Goal: Contribute content: Add original content to the website for others to see

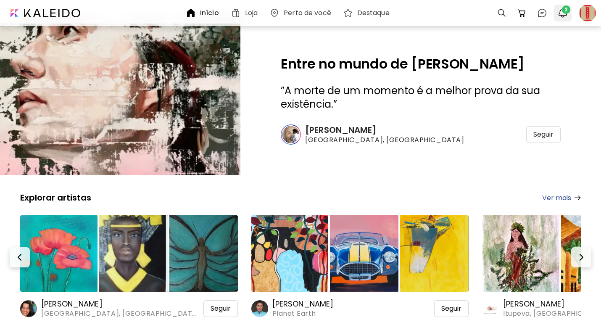
click at [562, 13] on img "button" at bounding box center [563, 13] width 10 height 10
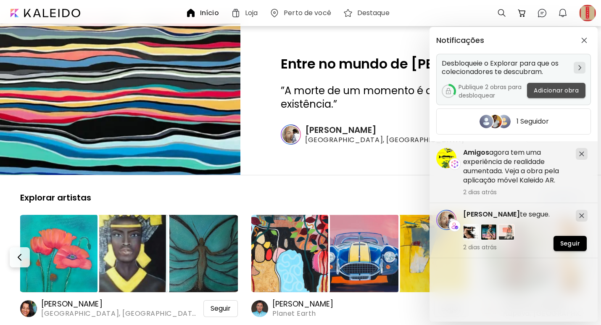
click at [551, 88] on span "Adicionar obra" at bounding box center [556, 90] width 45 height 9
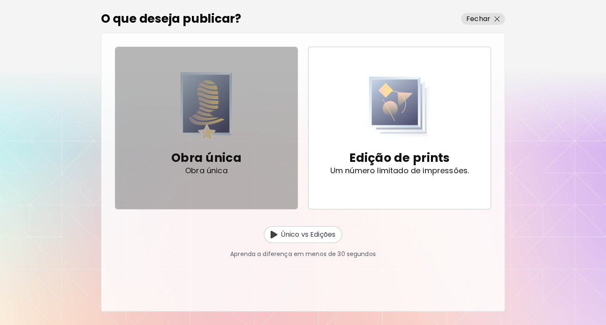
click at [221, 161] on p "Obra única" at bounding box center [206, 158] width 70 height 17
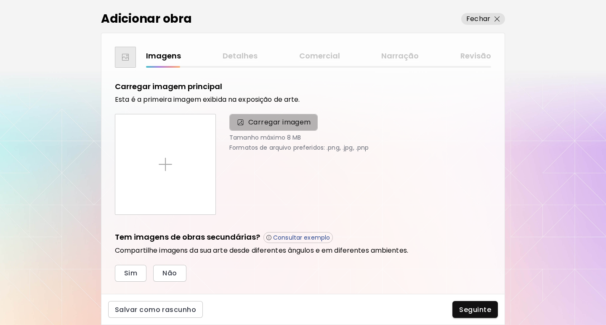
click at [257, 124] on span "Carregar imagem" at bounding box center [279, 122] width 63 height 10
click at [0, 0] on input "Carregar imagem" at bounding box center [0, 0] width 0 height 0
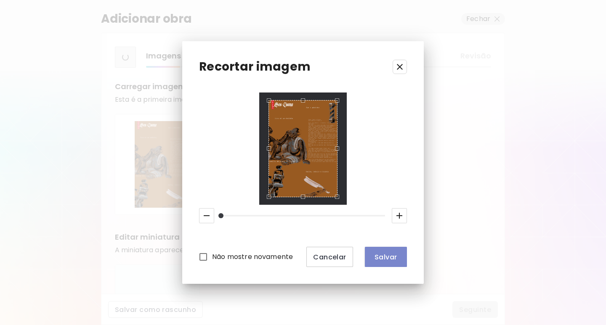
click at [386, 258] on span "Salvar" at bounding box center [385, 257] width 29 height 9
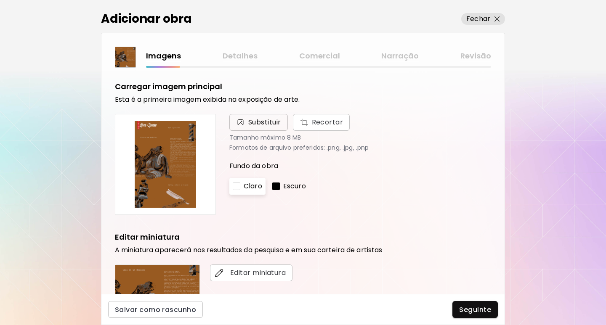
scroll to position [219, 0]
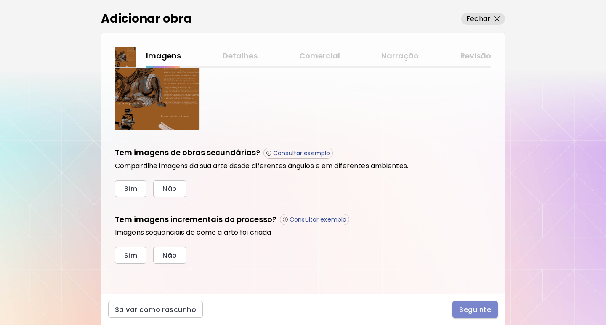
click at [471, 313] on span "Seguinte" at bounding box center [475, 309] width 32 height 9
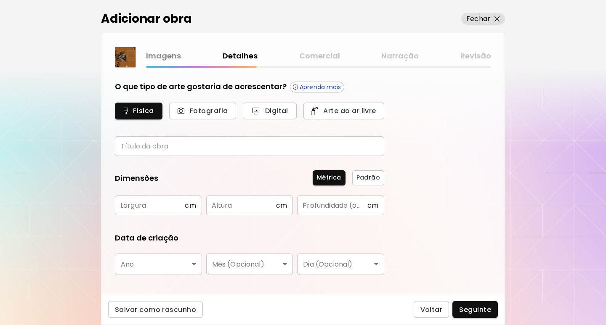
click at [233, 143] on input "text" at bounding box center [249, 146] width 269 height 20
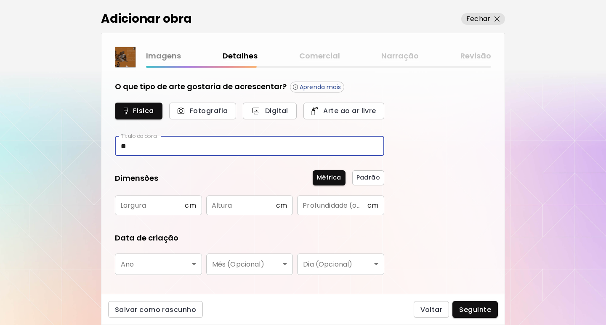
type input "*"
type input "**********"
click at [154, 205] on input "text" at bounding box center [150, 206] width 70 height 20
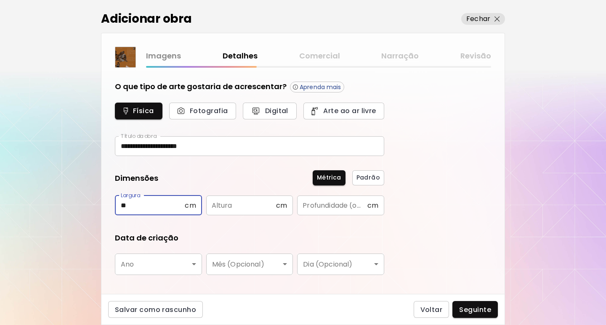
type input "**"
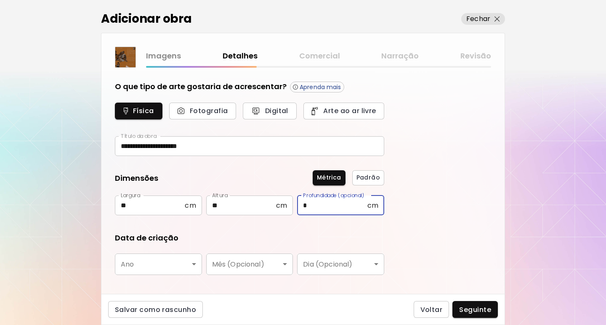
type input "*"
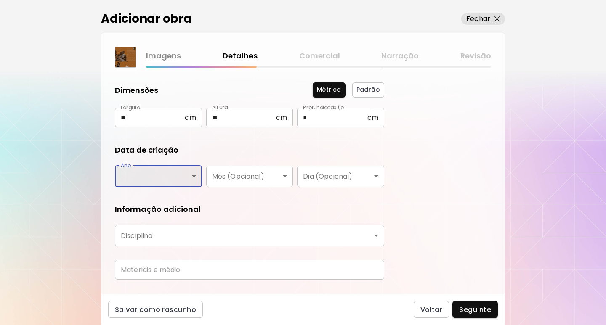
scroll to position [88, 0]
click at [196, 175] on body "**********" at bounding box center [303, 162] width 606 height 325
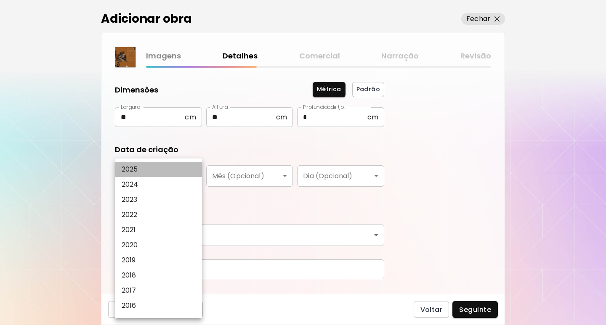
click at [178, 169] on li "2025" at bounding box center [160, 169] width 91 height 15
type input "****"
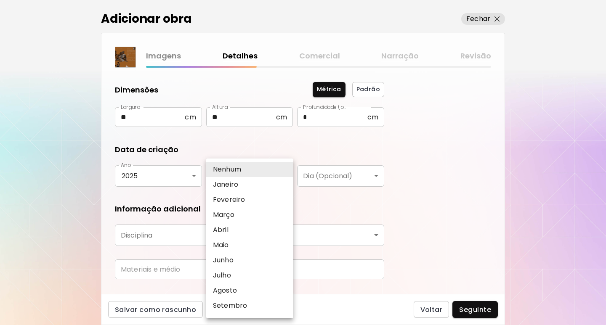
click at [285, 178] on body "**********" at bounding box center [303, 162] width 606 height 325
click at [259, 261] on li "Junho" at bounding box center [251, 260] width 91 height 15
type input "*****"
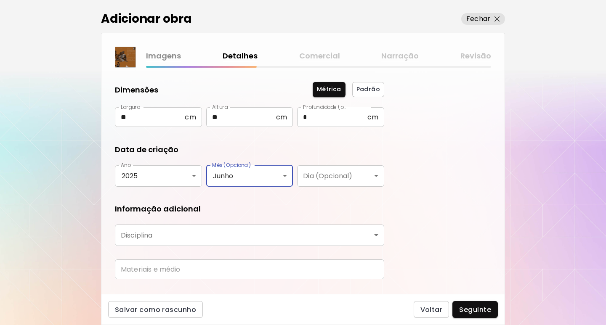
click at [358, 182] on body "**********" at bounding box center [303, 162] width 606 height 325
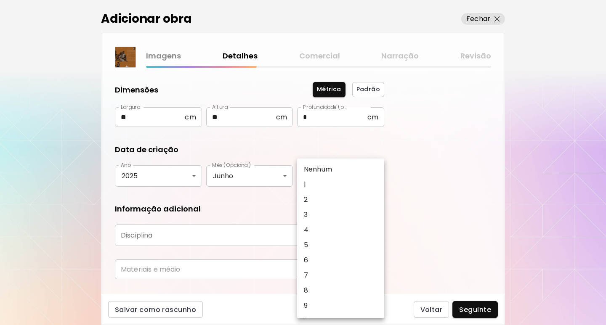
click at [351, 183] on li "1" at bounding box center [342, 184] width 91 height 15
type input "*"
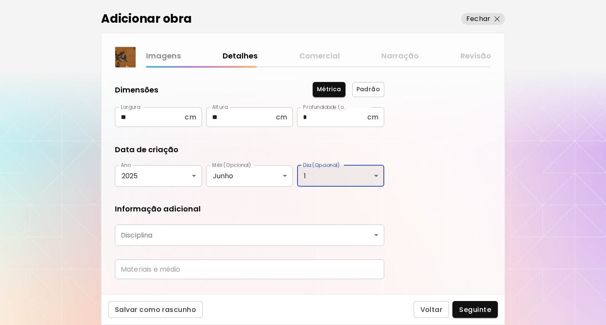
scroll to position [107, 0]
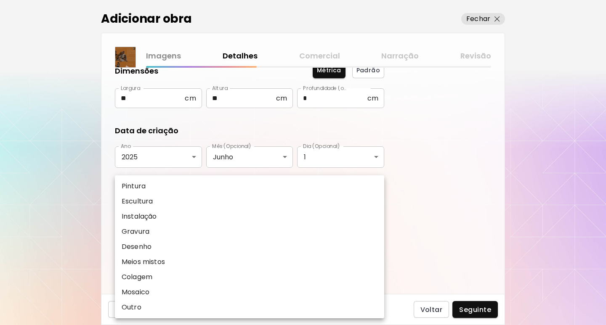
click at [365, 218] on body "**********" at bounding box center [303, 162] width 606 height 325
click at [244, 277] on li "Colagem" at bounding box center [249, 277] width 269 height 15
type input "*******"
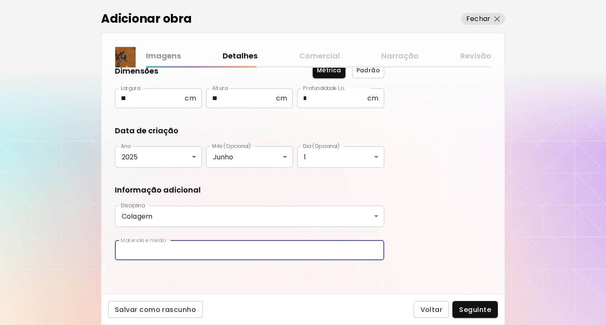
click at [214, 254] on input "text" at bounding box center [249, 251] width 269 height 20
type input "*"
type input "**********"
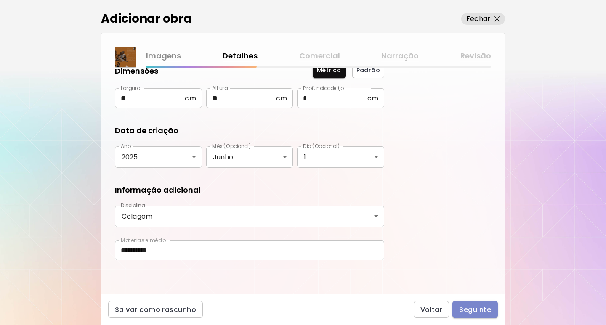
click at [464, 308] on span "Seguinte" at bounding box center [475, 309] width 32 height 9
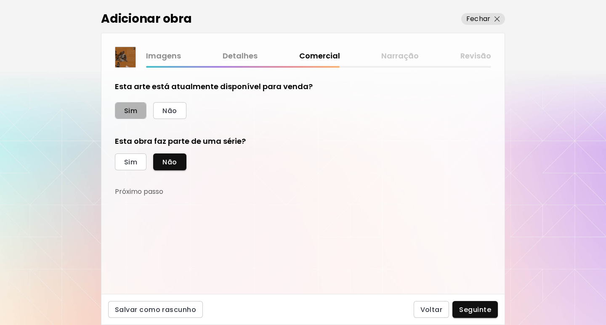
click at [138, 112] on button "Sim" at bounding box center [131, 110] width 32 height 17
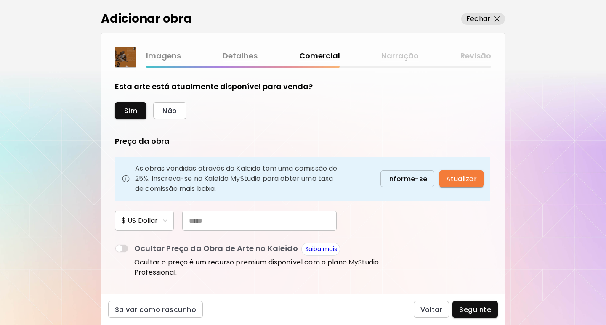
click at [262, 219] on input "text" at bounding box center [259, 221] width 154 height 20
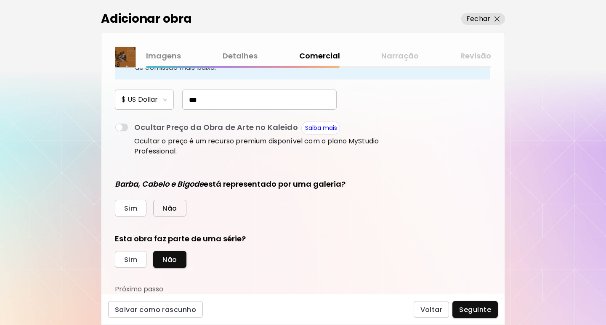
type input "***"
click at [184, 206] on button "Não" at bounding box center [169, 208] width 33 height 17
click at [474, 310] on span "Seguinte" at bounding box center [475, 309] width 32 height 9
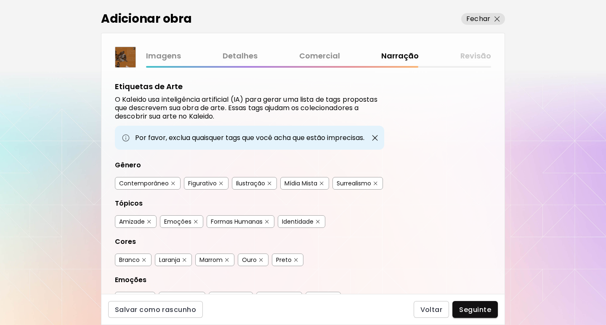
click at [151, 188] on div "Contemporâneo" at bounding box center [148, 183] width 66 height 13
click at [154, 183] on div "Contemporâneo" at bounding box center [144, 183] width 50 height 8
click at [168, 185] on div "Contemporâneo" at bounding box center [148, 183] width 66 height 13
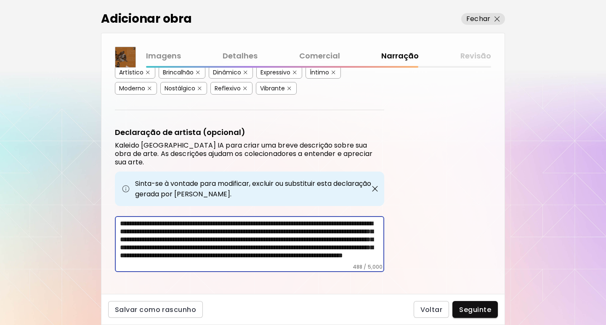
scroll to position [13, 0]
click at [478, 307] on span "Seguinte" at bounding box center [475, 309] width 32 height 9
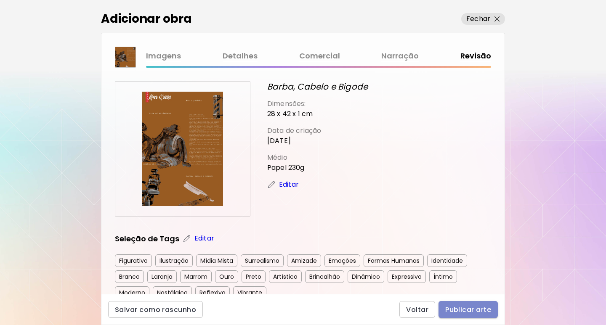
click at [475, 305] on span "Publicar arte" at bounding box center [468, 309] width 46 height 9
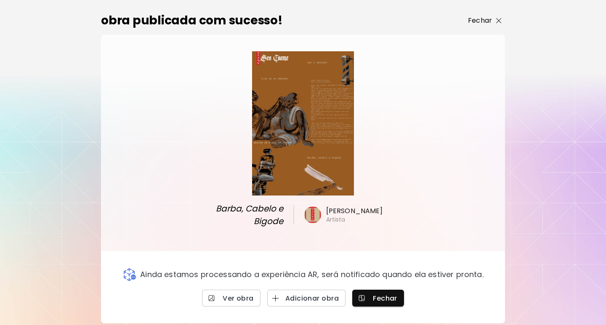
click at [497, 21] on img "button" at bounding box center [498, 20] width 5 height 5
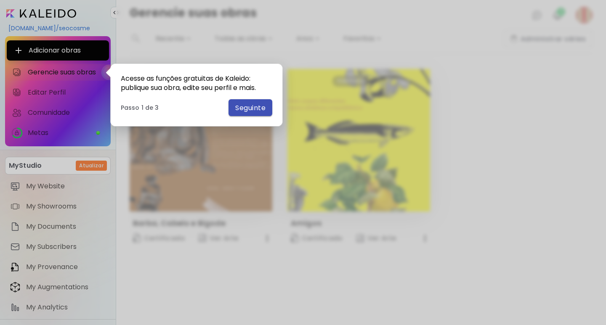
click at [246, 109] on span "Seguinte" at bounding box center [250, 107] width 30 height 9
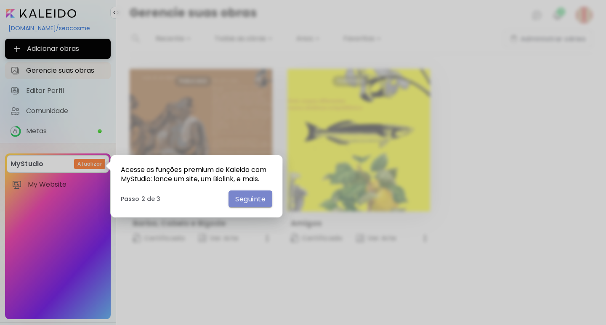
click at [254, 201] on span "Seguinte" at bounding box center [250, 199] width 30 height 9
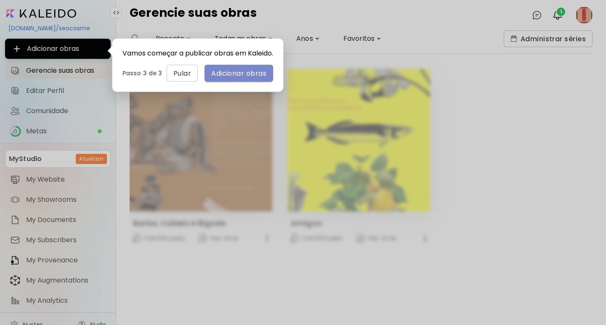
click at [249, 78] on span "Adicionar obras" at bounding box center [238, 73] width 55 height 9
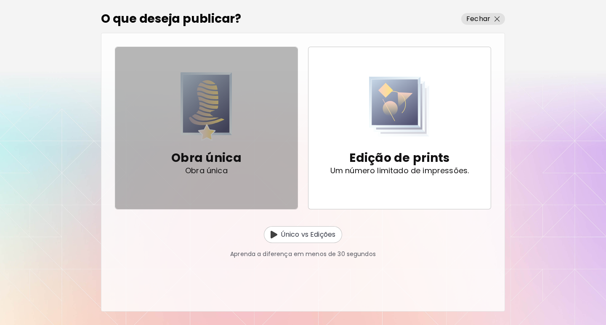
click at [240, 109] on div "Obra única Obra única" at bounding box center [206, 127] width 70 height 111
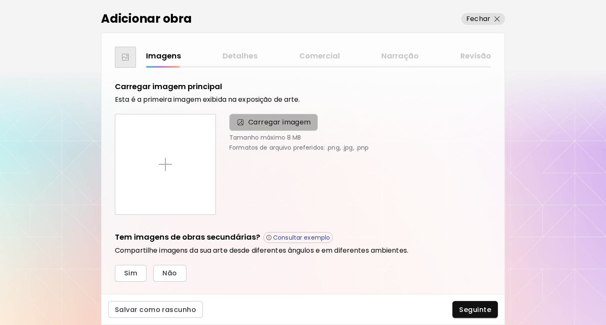
click at [280, 122] on span "Carregar imagem" at bounding box center [279, 122] width 63 height 10
click at [0, 0] on input "Carregar imagem" at bounding box center [0, 0] width 0 height 0
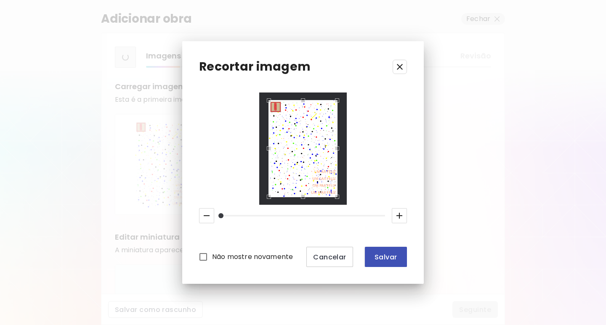
click at [384, 257] on span "Salvar" at bounding box center [385, 257] width 29 height 9
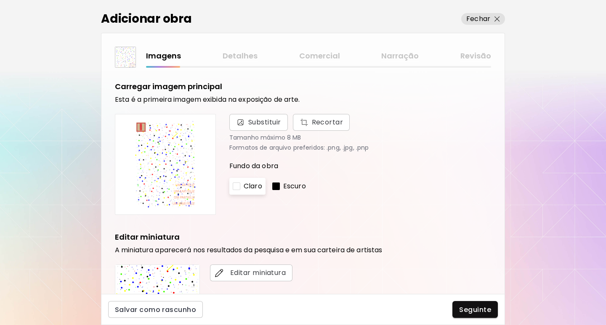
click at [389, 257] on div "Editar miniatura A miniatura aparecerá nos resultados da pesquisa e em sua cart…" at bounding box center [303, 291] width 376 height 118
click at [246, 188] on p "Claro" at bounding box center [252, 186] width 19 height 10
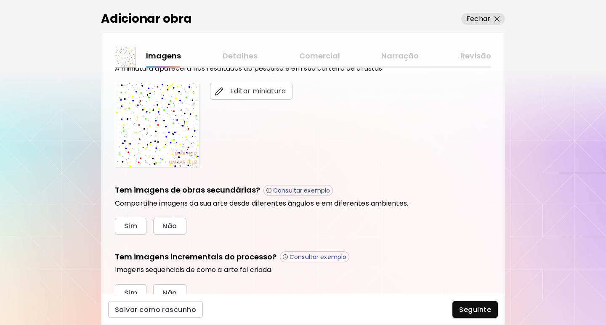
scroll to position [219, 0]
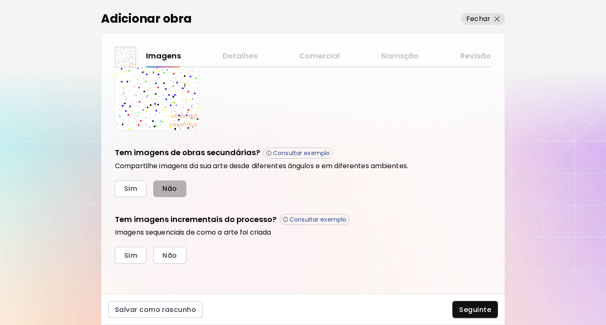
click at [181, 189] on button "Não" at bounding box center [169, 188] width 33 height 17
click at [174, 258] on span "Não" at bounding box center [169, 255] width 14 height 9
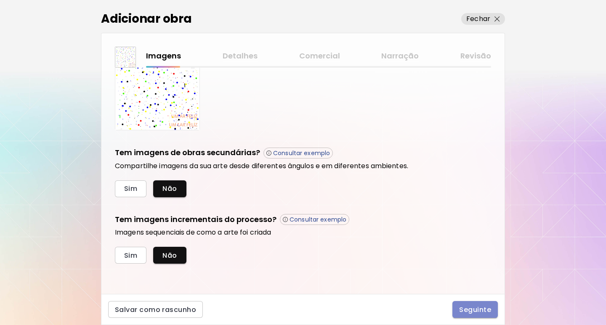
click at [473, 305] on span "Seguinte" at bounding box center [475, 309] width 32 height 9
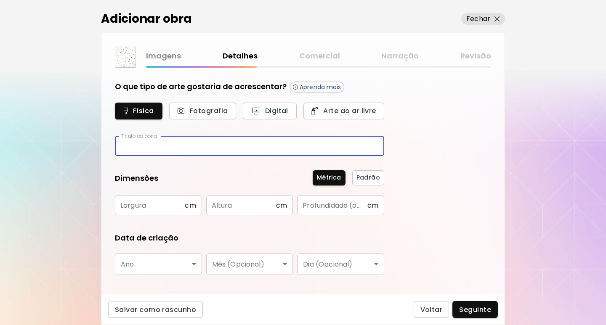
click at [157, 140] on input "text" at bounding box center [249, 146] width 269 height 20
type input "*******"
click at [159, 207] on input "text" at bounding box center [150, 206] width 70 height 20
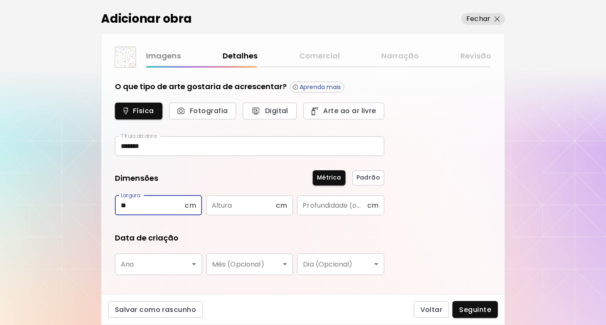
type input "**"
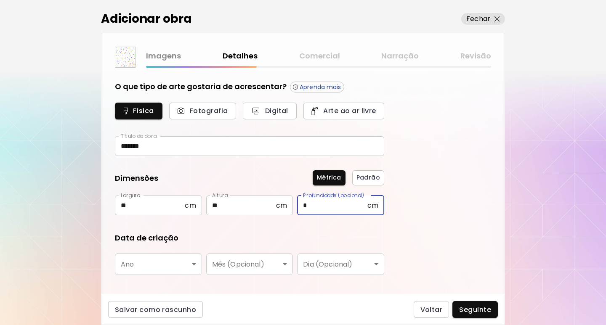
type input "*"
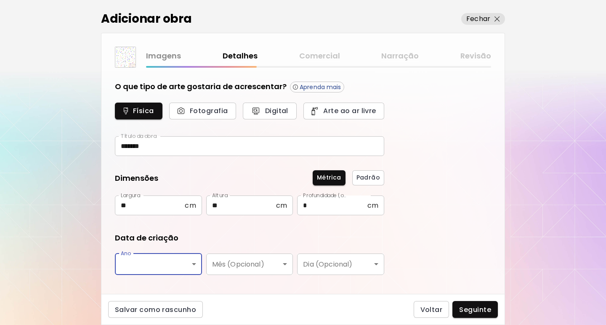
click at [190, 257] on body "[DOMAIN_NAME]/seocosme Adicionar obras Gerencie suas obras Editar Perfil My Bio…" at bounding box center [303, 162] width 606 height 325
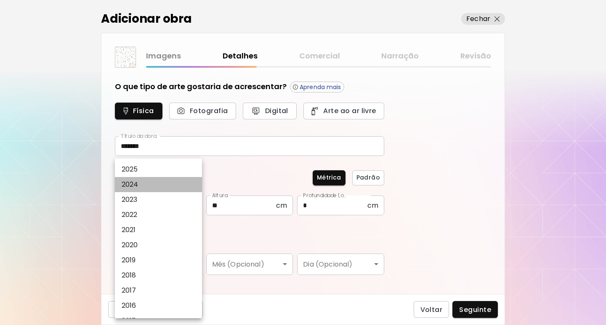
click at [177, 183] on li "2024" at bounding box center [160, 184] width 91 height 15
type input "****"
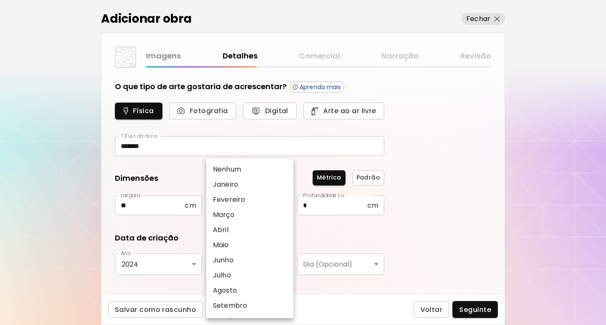
click at [269, 267] on body "[DOMAIN_NAME]/seocosme Adicionar obras Gerencie suas obras Editar Perfil My Bio…" at bounding box center [303, 162] width 606 height 325
click at [259, 241] on li "Maio" at bounding box center [251, 245] width 91 height 15
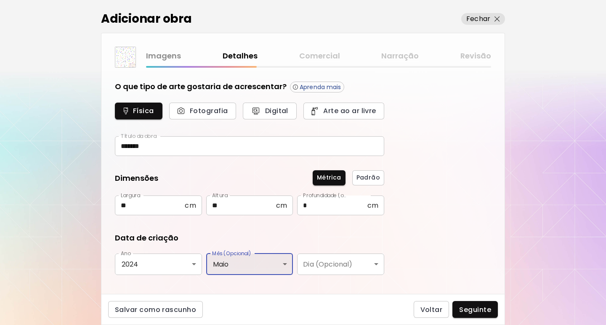
type input "****"
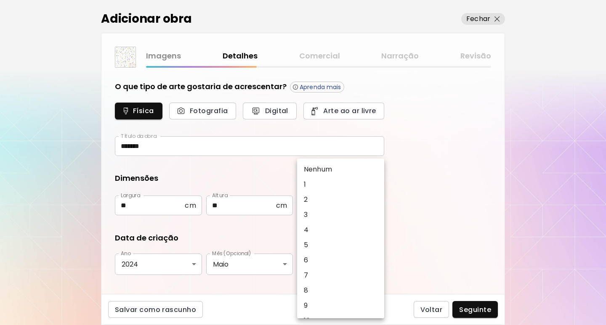
click at [364, 271] on body "[DOMAIN_NAME]/seocosme Adicionar obras Gerencie suas obras Editar Perfil My Bio…" at bounding box center [303, 162] width 606 height 325
click at [349, 186] on li "1" at bounding box center [342, 184] width 91 height 15
type input "*"
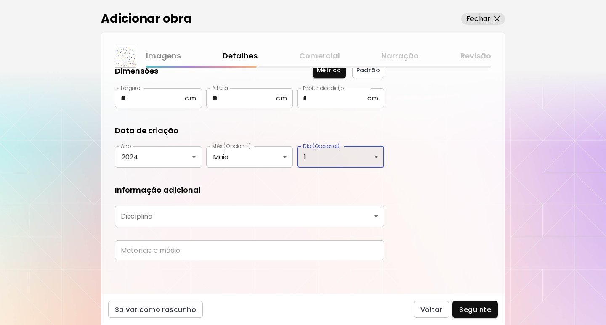
scroll to position [107, 0]
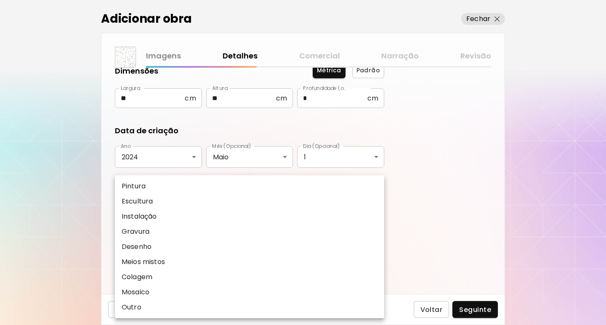
click at [279, 214] on body "[DOMAIN_NAME]/seocosme Adicionar obras Gerencie suas obras Editar Perfil My Bio…" at bounding box center [303, 162] width 606 height 325
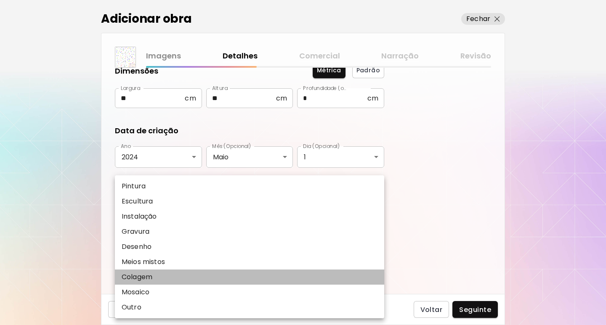
click at [210, 278] on li "Colagem" at bounding box center [249, 277] width 269 height 15
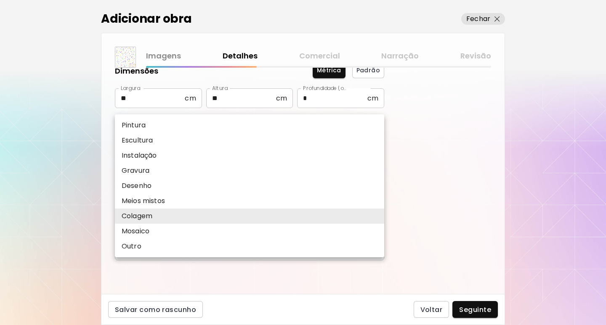
click at [238, 217] on body "[DOMAIN_NAME]/seocosme Adicionar obras Gerencie suas obras Editar Perfil My Bio…" at bounding box center [303, 162] width 606 height 325
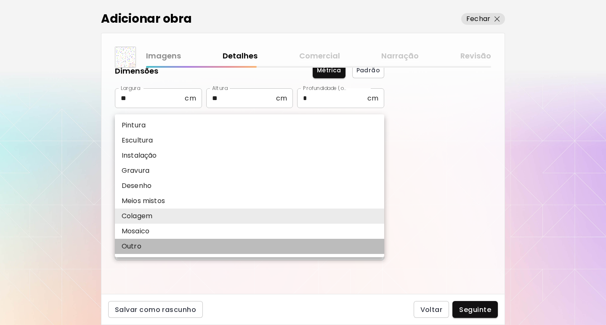
click at [202, 248] on li "Outro" at bounding box center [249, 246] width 269 height 15
type input "*****"
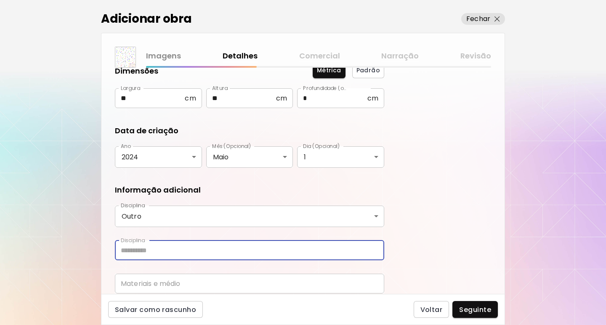
click at [148, 253] on input "text" at bounding box center [249, 251] width 269 height 20
type input "**********"
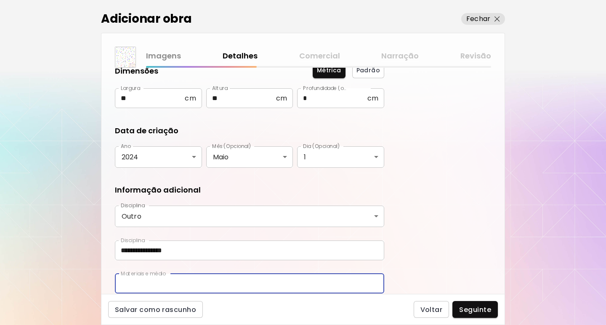
click at [165, 283] on input "text" at bounding box center [249, 284] width 269 height 20
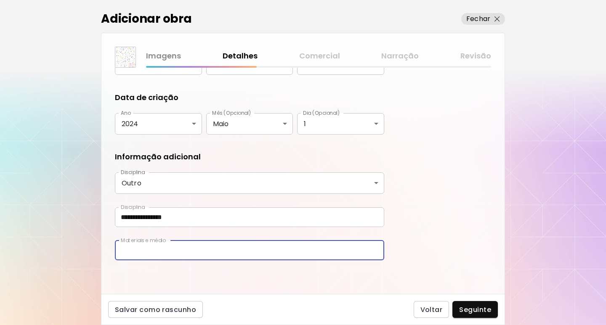
scroll to position [140, 0]
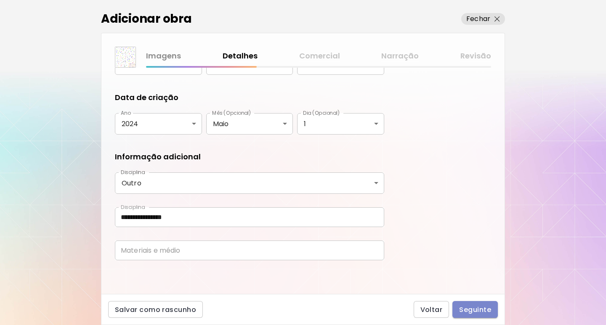
click at [472, 312] on span "Seguinte" at bounding box center [475, 309] width 32 height 9
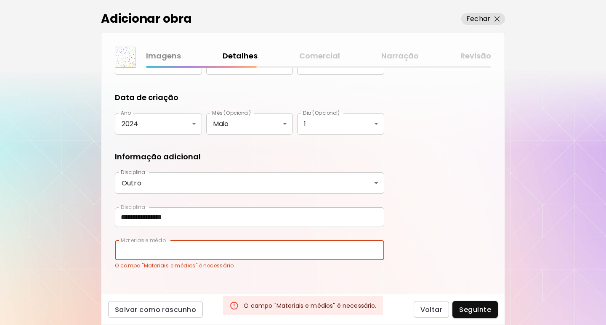
click at [207, 249] on input "text" at bounding box center [249, 251] width 269 height 20
type input "**********"
click at [480, 306] on span "Seguinte" at bounding box center [475, 309] width 32 height 9
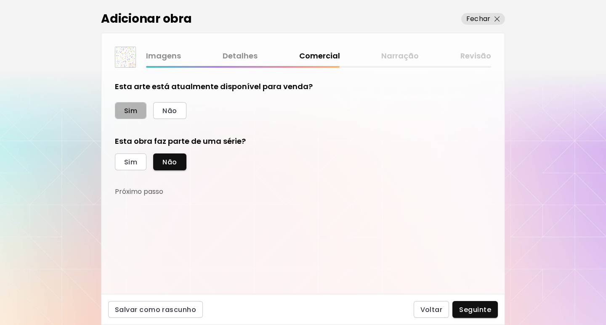
click at [131, 116] on button "Sim" at bounding box center [131, 110] width 32 height 17
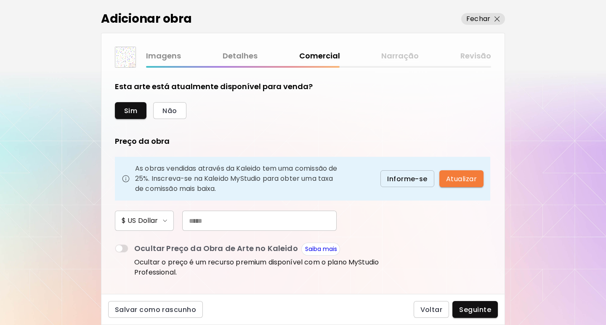
click at [255, 218] on input "text" at bounding box center [259, 221] width 154 height 20
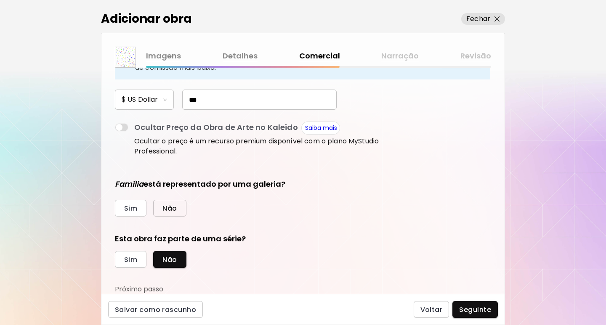
type input "***"
click at [176, 210] on span "Não" at bounding box center [169, 208] width 14 height 9
click at [480, 305] on span "Seguinte" at bounding box center [475, 309] width 32 height 9
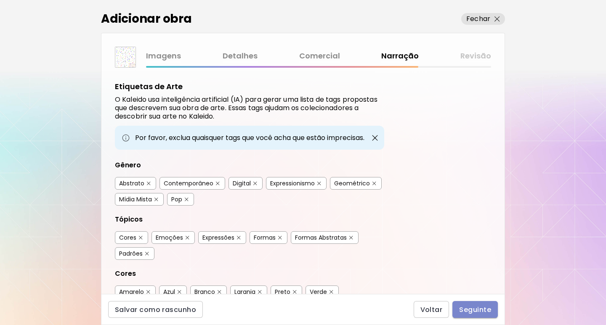
click at [476, 310] on span "Seguinte" at bounding box center [475, 309] width 32 height 9
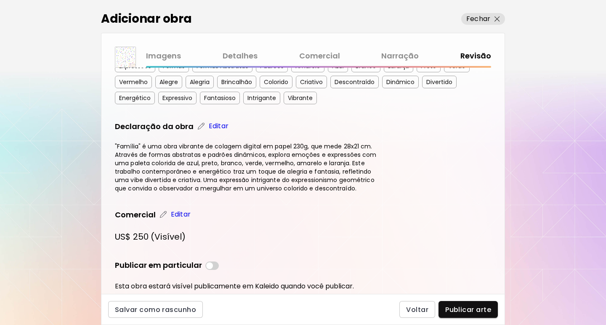
scroll to position [211, 0]
click at [459, 305] on span "Publicar arte" at bounding box center [468, 309] width 46 height 9
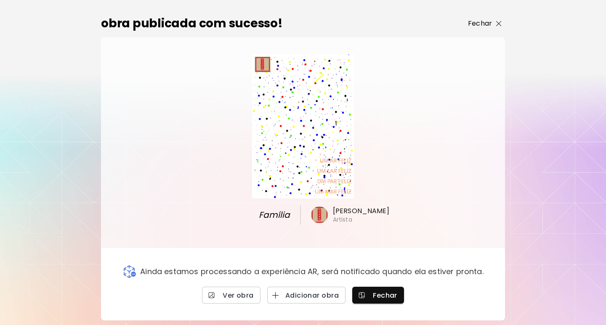
click at [489, 26] on p "Fechar" at bounding box center [480, 24] width 24 height 10
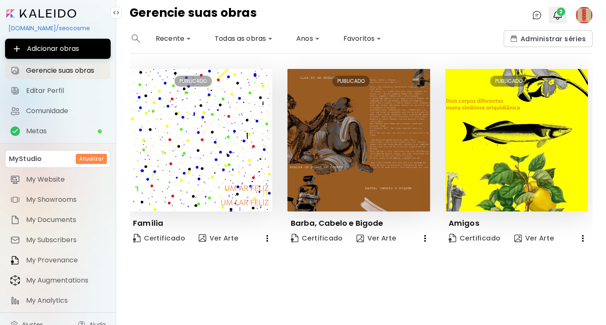
click at [556, 16] on img "button" at bounding box center [557, 15] width 10 height 10
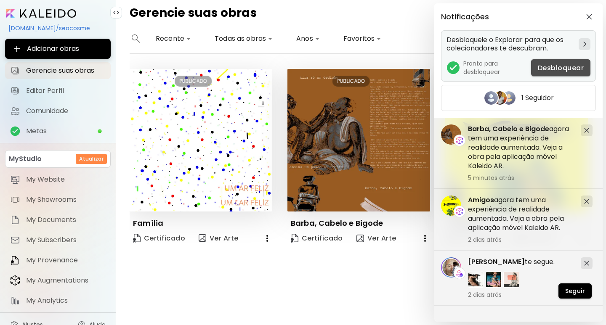
click at [560, 66] on span "Desbloquear" at bounding box center [560, 67] width 46 height 9
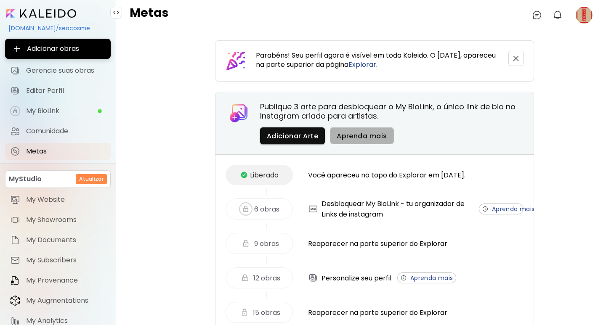
click at [365, 136] on span "Aprenda mais" at bounding box center [361, 136] width 50 height 9
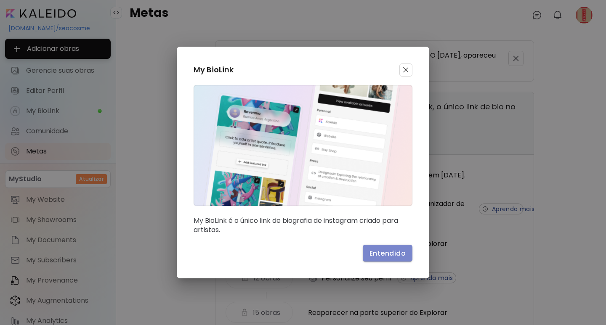
click at [390, 253] on span "Entendido" at bounding box center [387, 253] width 36 height 9
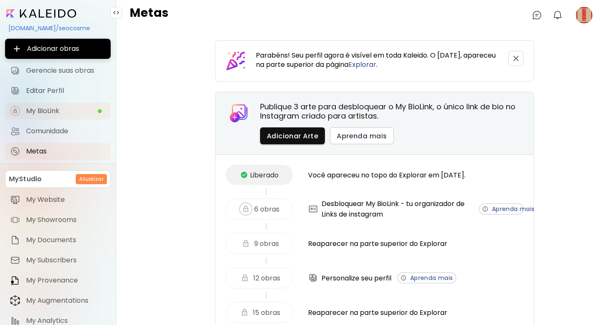
click at [57, 111] on span "My BioLink" at bounding box center [61, 111] width 71 height 8
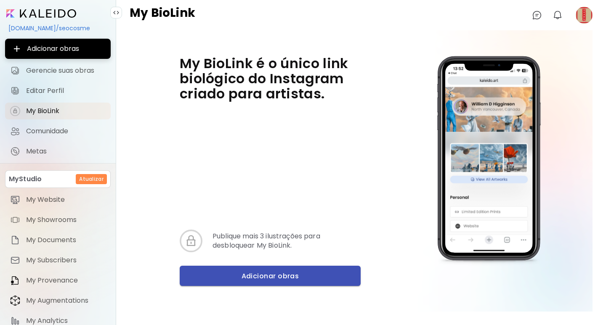
click at [239, 279] on span "Adicionar obras" at bounding box center [269, 276] width 167 height 9
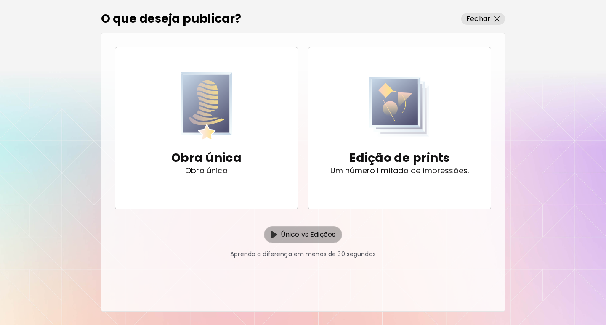
click at [280, 228] on button "Único vs Edições" at bounding box center [303, 234] width 78 height 17
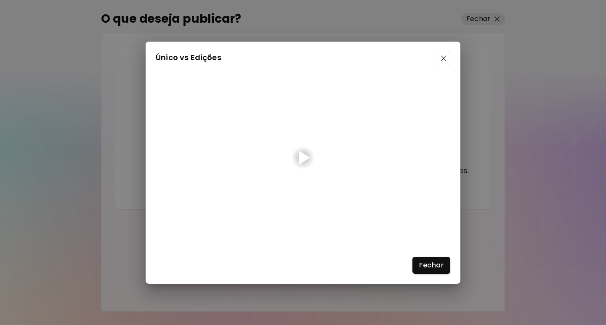
click at [447, 55] on span at bounding box center [443, 58] width 13 height 13
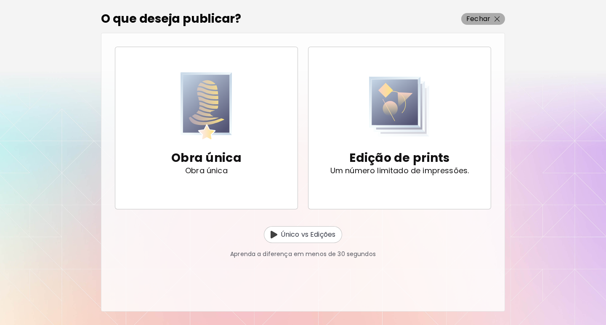
click at [476, 16] on p "Fechar" at bounding box center [478, 19] width 24 height 10
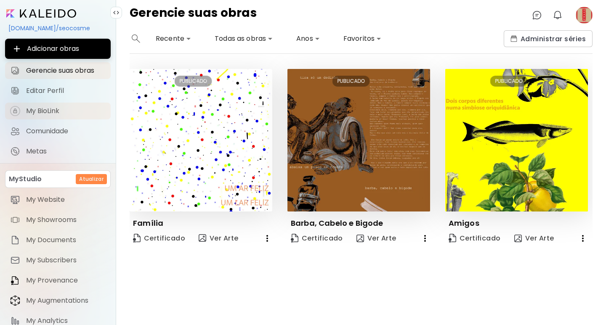
click at [40, 112] on span "My BioLink" at bounding box center [65, 111] width 79 height 8
